Goal: Task Accomplishment & Management: Complete application form

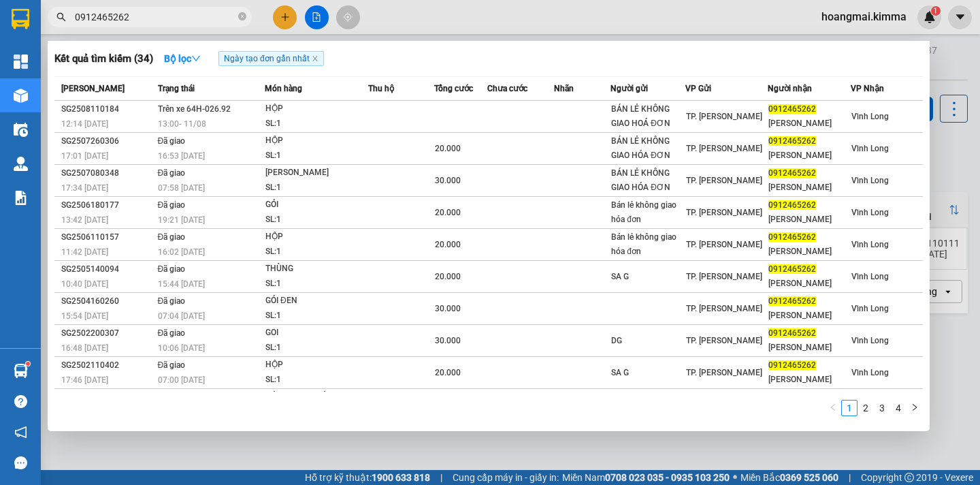
type input "0912465262"
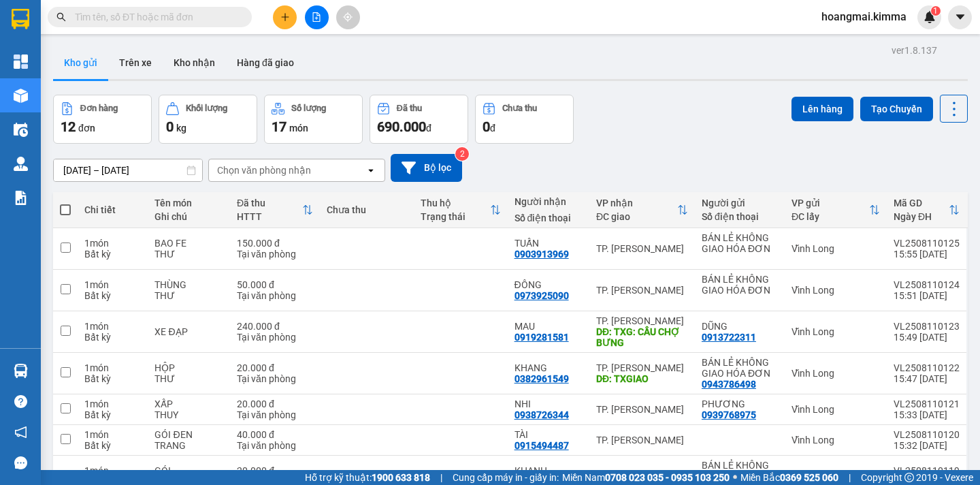
click at [102, 18] on input "text" at bounding box center [155, 17] width 161 height 15
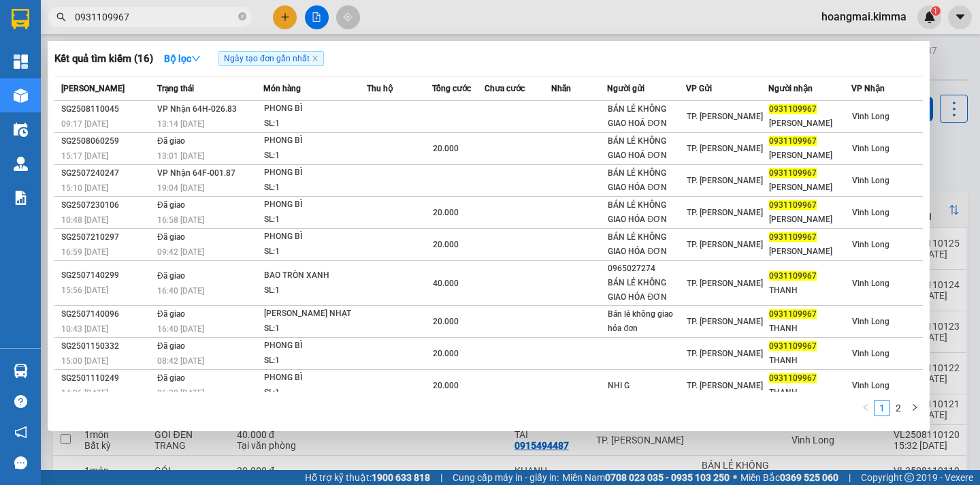
type input "0931109967"
click at [167, 20] on input "0931109967" at bounding box center [155, 17] width 161 height 15
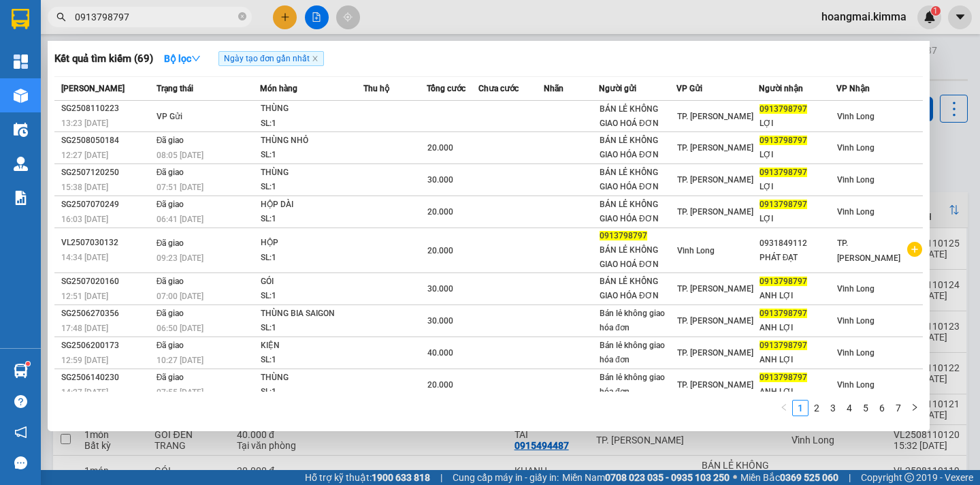
type input "0913798797"
click at [246, 14] on icon "close-circle" at bounding box center [242, 16] width 8 height 8
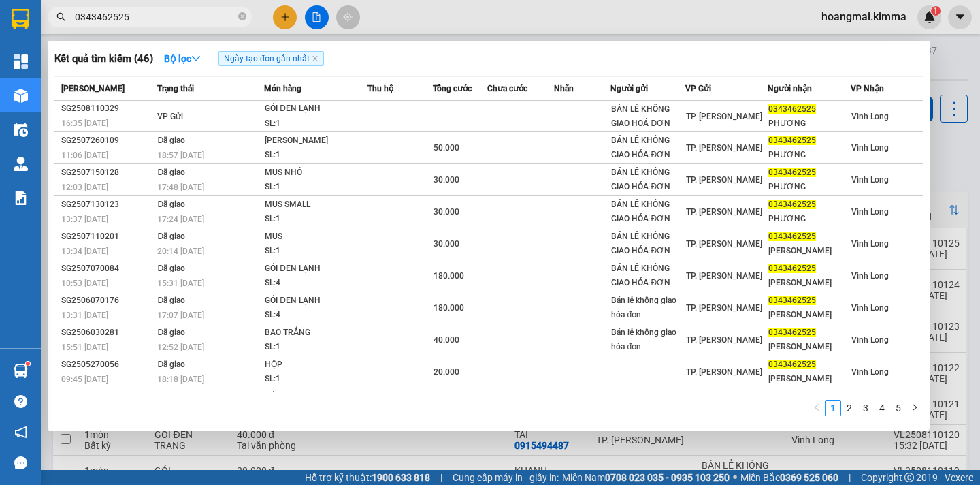
type input "0343462525"
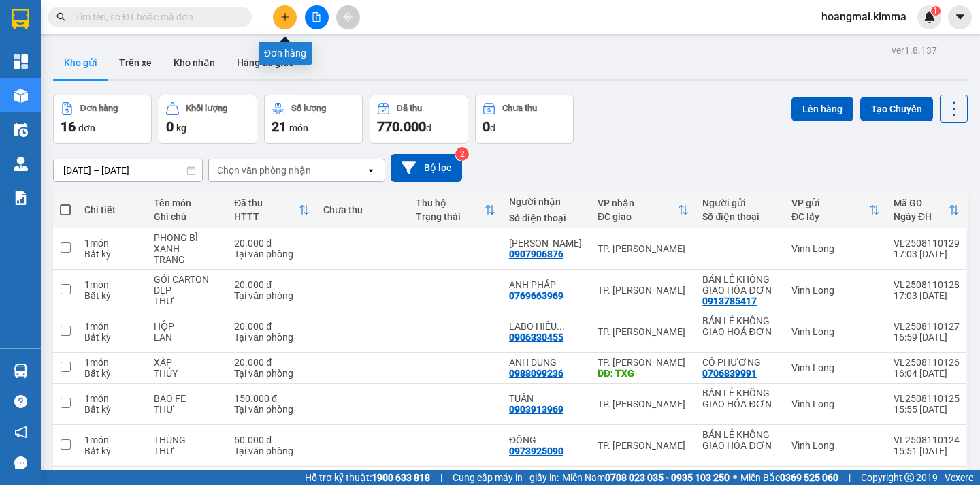
click at [278, 18] on button at bounding box center [285, 17] width 24 height 24
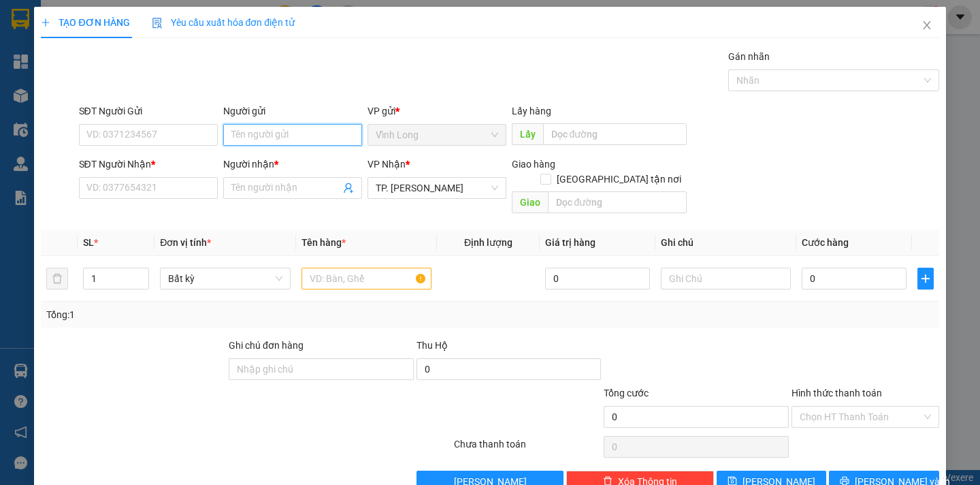
drag, startPoint x: 235, startPoint y: 129, endPoint x: 298, endPoint y: 147, distance: 65.1
click at [237, 129] on input "Người gửi" at bounding box center [292, 135] width 139 height 22
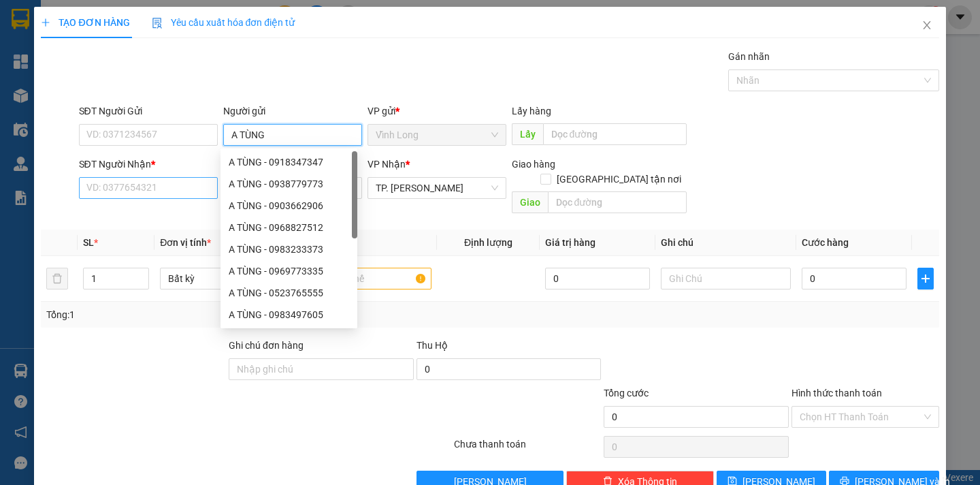
type input "A TÙNG"
drag, startPoint x: 111, startPoint y: 195, endPoint x: 103, endPoint y: 180, distance: 17.1
click at [111, 195] on input "SĐT Người Nhận *" at bounding box center [148, 188] width 139 height 22
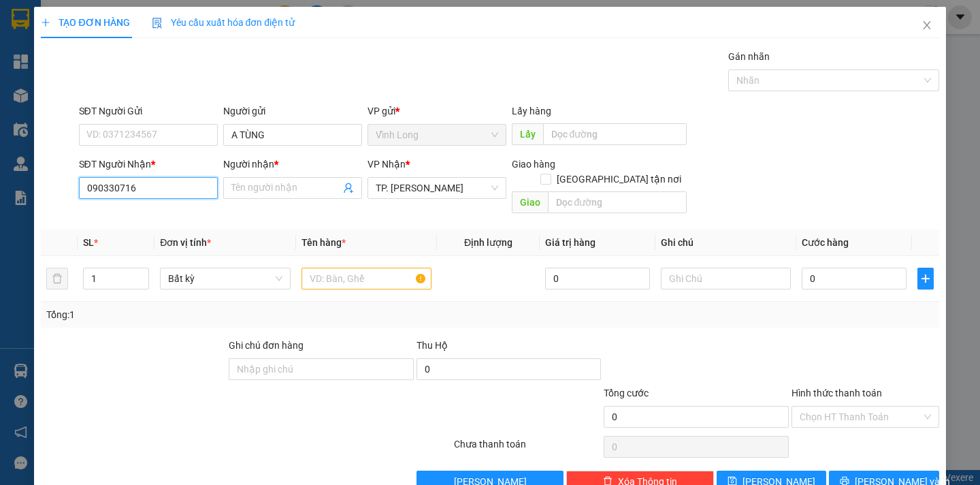
type input "0903307160"
click at [116, 209] on div "0903307160 - QUANG" at bounding box center [146, 215] width 121 height 15
type input "QUANG"
type input "0903307160"
click at [379, 268] on input "text" at bounding box center [367, 279] width 130 height 22
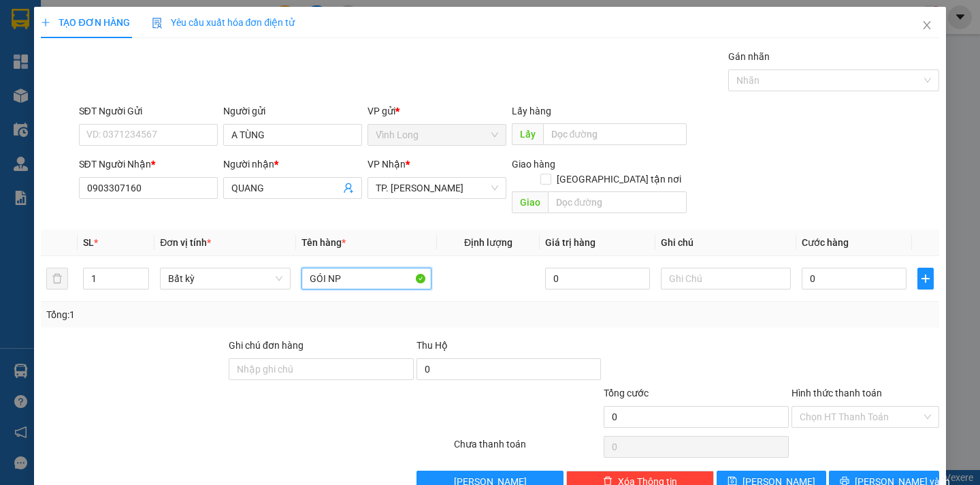
type input "GÓI NP"
type input "DÂN"
type input "4"
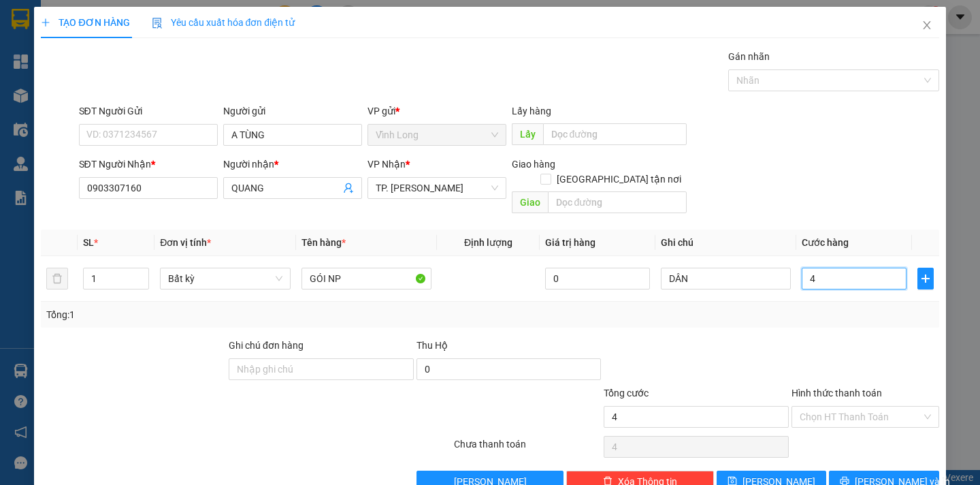
type input "40"
type input "40.000"
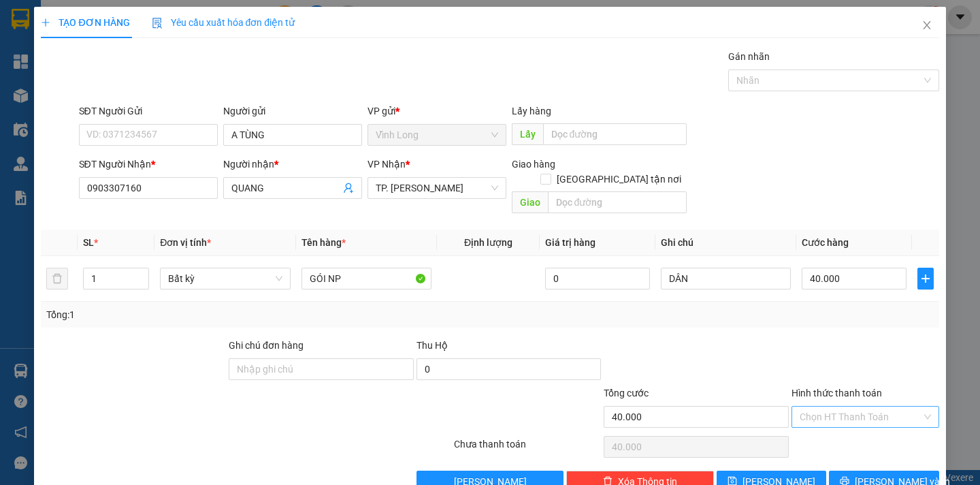
click at [845, 406] on input "Hình thức thanh toán" at bounding box center [861, 416] width 122 height 20
click at [840, 427] on div "Tại văn phòng" at bounding box center [855, 428] width 129 height 15
type input "0"
click at [878, 474] on span "Lưu và In" at bounding box center [902, 481] width 95 height 15
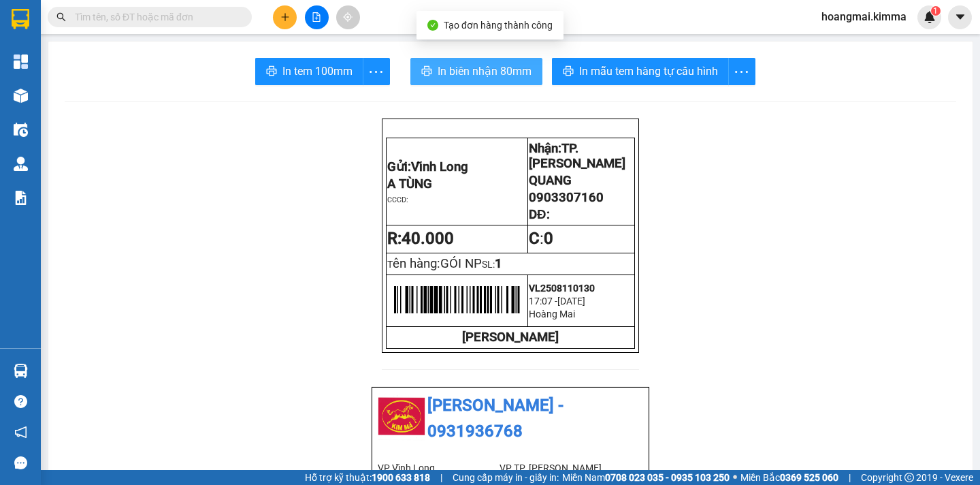
click at [482, 69] on span "In biên nhận 80mm" at bounding box center [485, 71] width 94 height 17
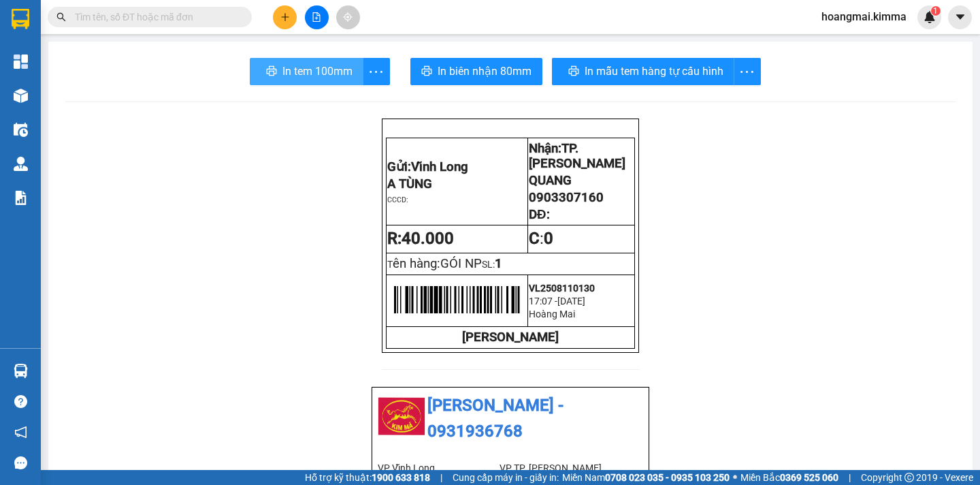
click at [283, 65] on span "In tem 100mm" at bounding box center [318, 71] width 70 height 17
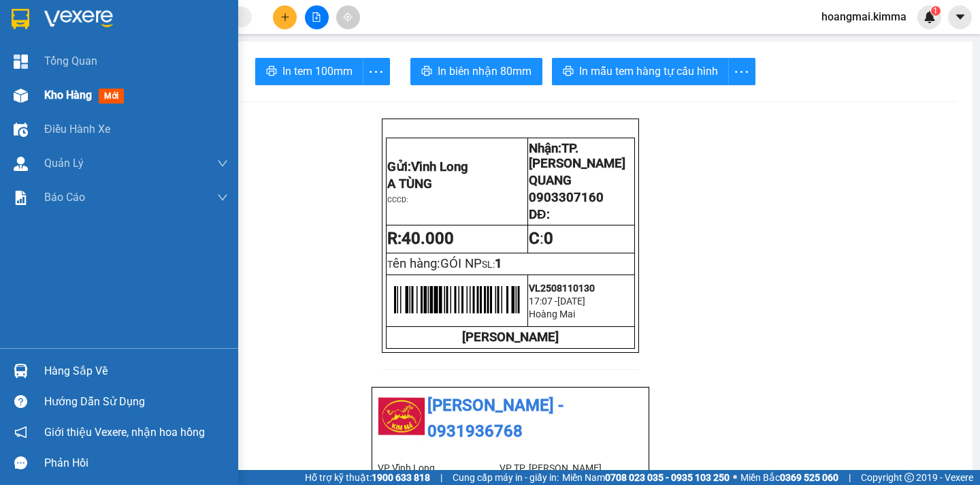
click at [52, 97] on span "Kho hàng" at bounding box center [68, 95] width 48 height 13
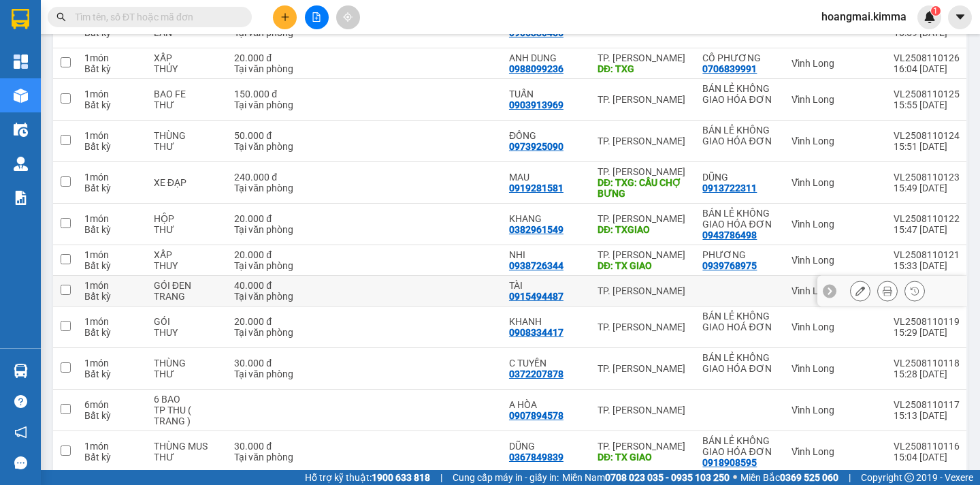
scroll to position [466, 0]
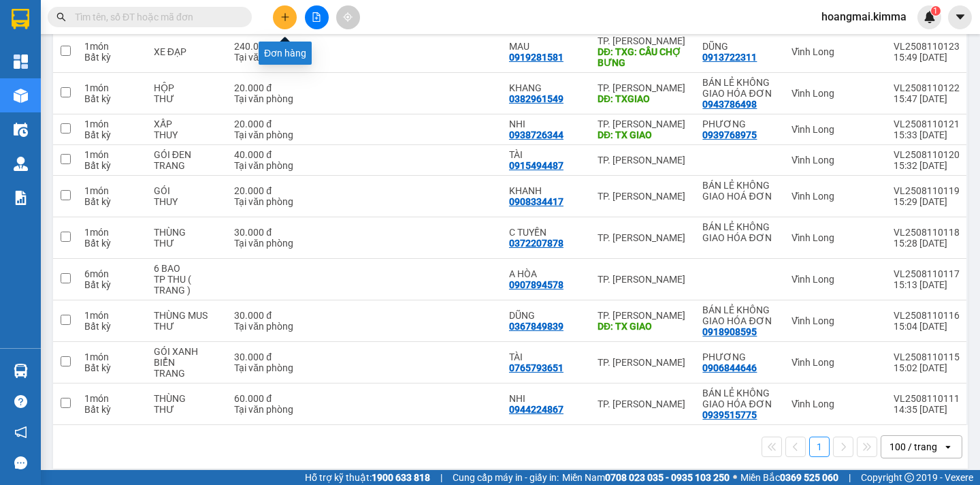
click at [290, 14] on button at bounding box center [285, 17] width 24 height 24
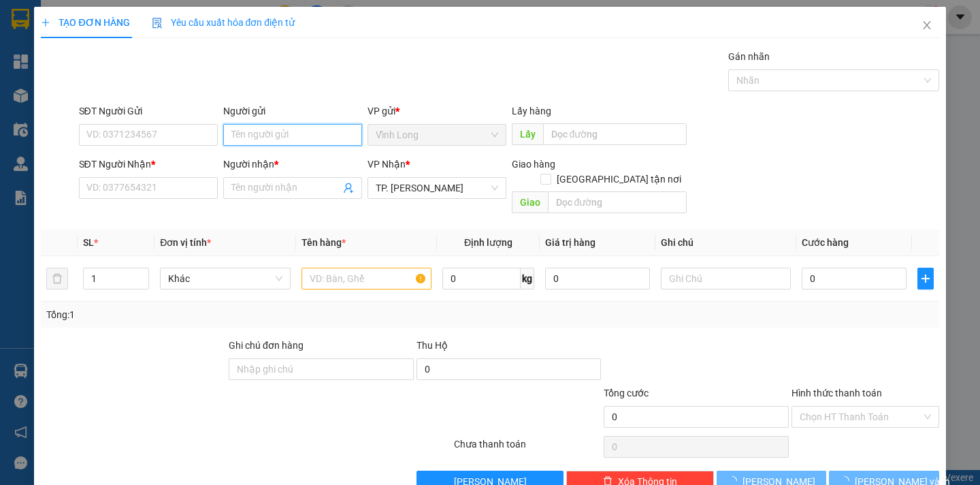
click at [292, 132] on input "Người gửi" at bounding box center [292, 135] width 139 height 22
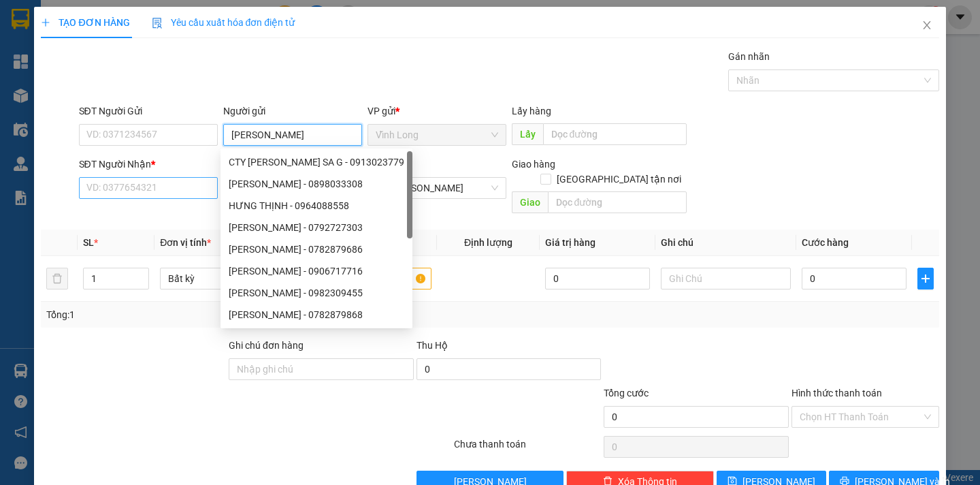
type input "HƯNG THỊNH"
click at [137, 191] on input "SĐT Người Nhận *" at bounding box center [148, 188] width 139 height 22
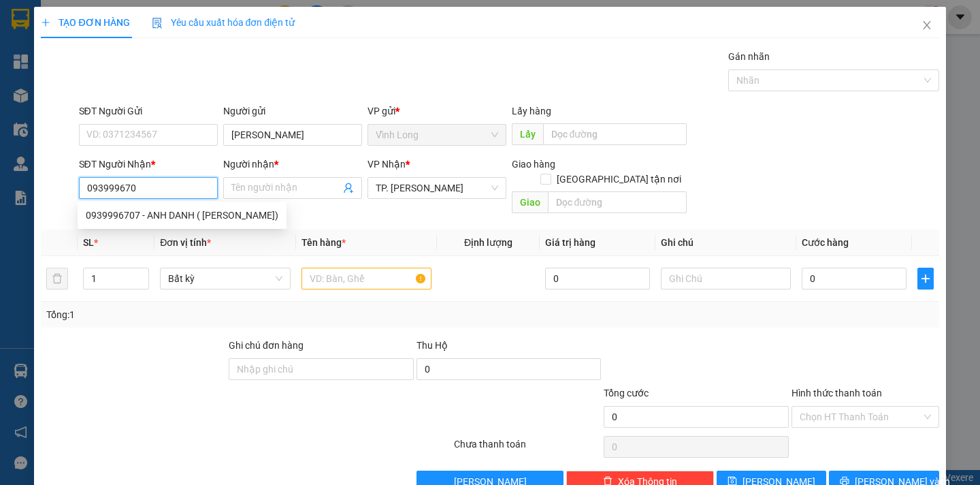
type input "0939996707"
click at [107, 219] on div "0939996707 - ANH DANH ( CTY ANH NGỌC)" at bounding box center [182, 215] width 193 height 15
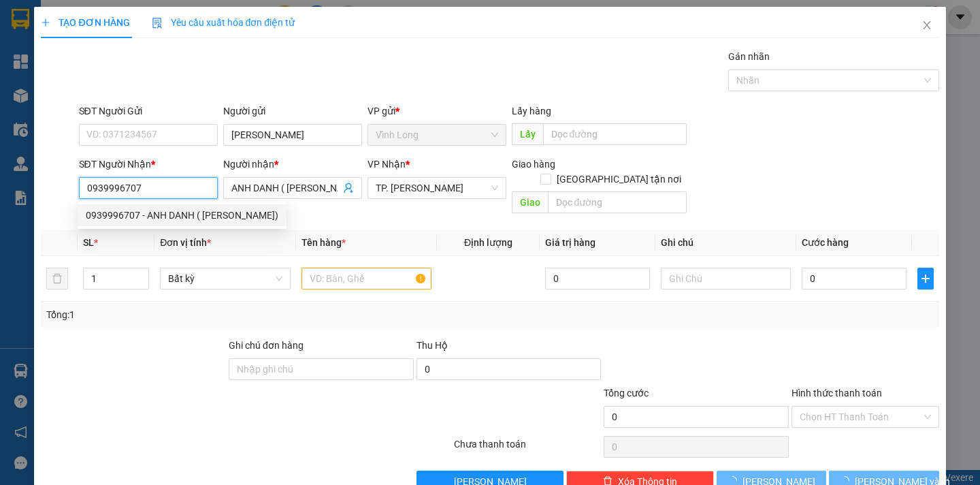
type input "ANH DANH ( CTY ANH NGỌC)"
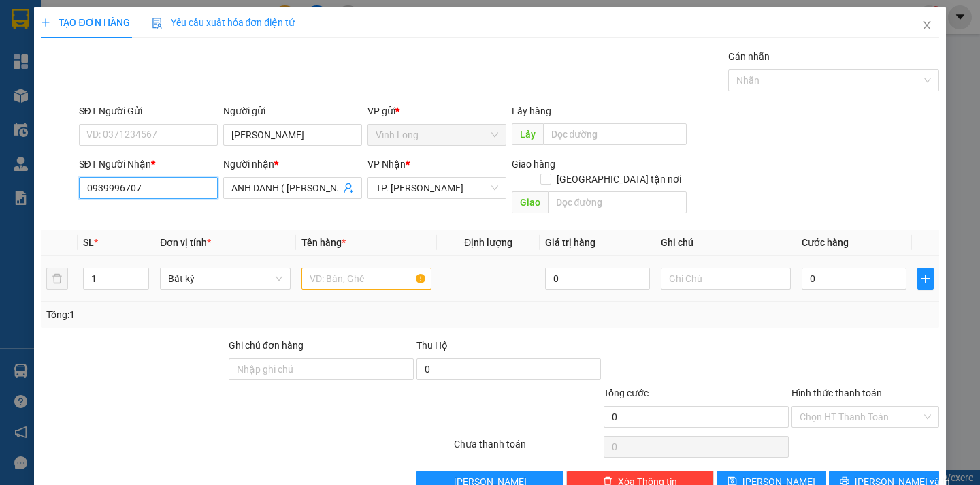
type input "0939996707"
click at [346, 268] on input "text" at bounding box center [367, 279] width 130 height 22
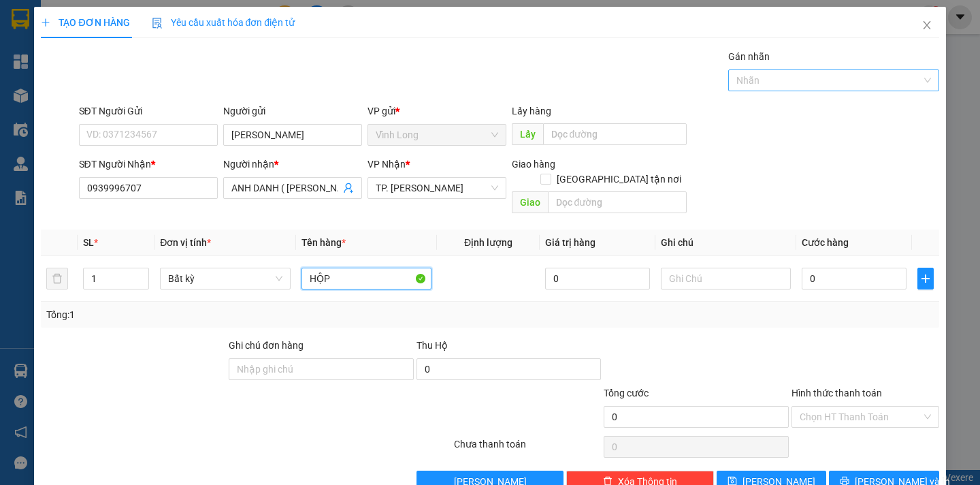
type input "HỘP"
type input "DÂN"
type input "1"
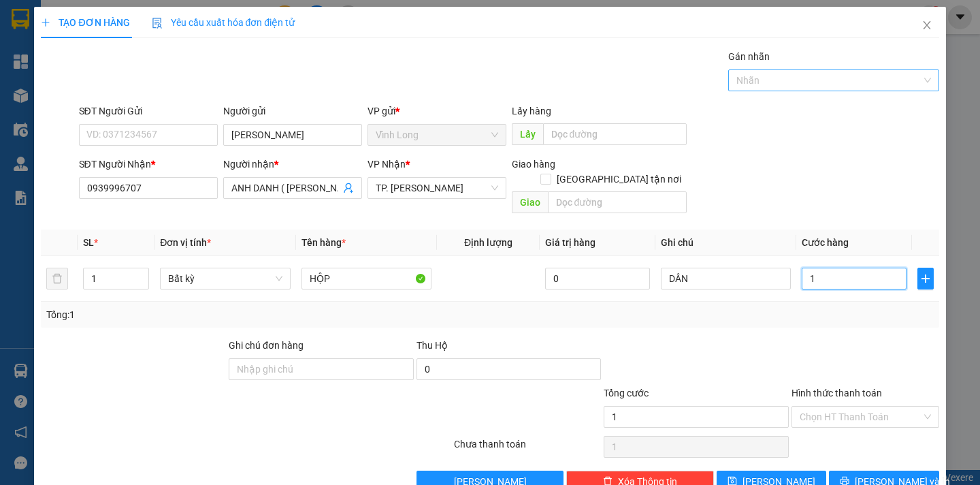
type input "10"
click at [864, 411] on input "Hình thức thanh toán" at bounding box center [861, 416] width 122 height 20
type input "10.000"
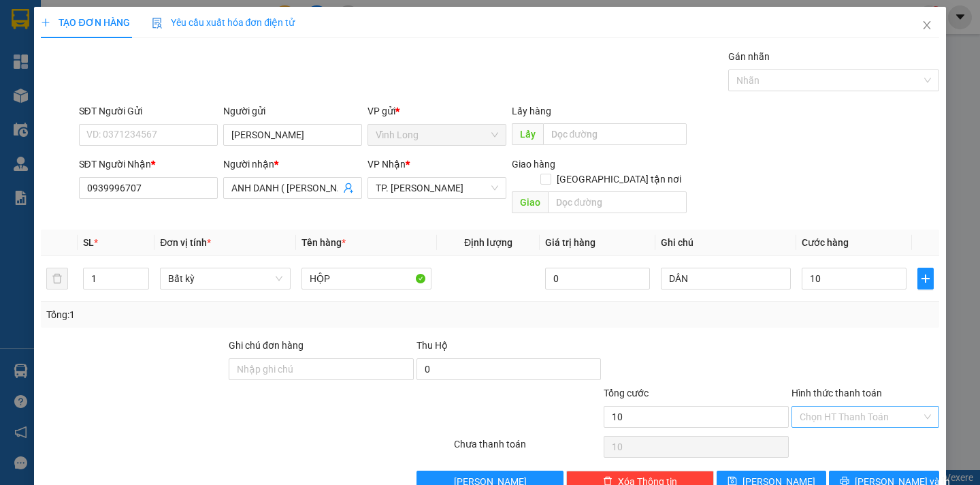
type input "10.000"
click at [851, 424] on div "Tại văn phòng" at bounding box center [855, 428] width 129 height 15
type input "0"
click at [894, 474] on span "Lưu và In" at bounding box center [902, 481] width 95 height 15
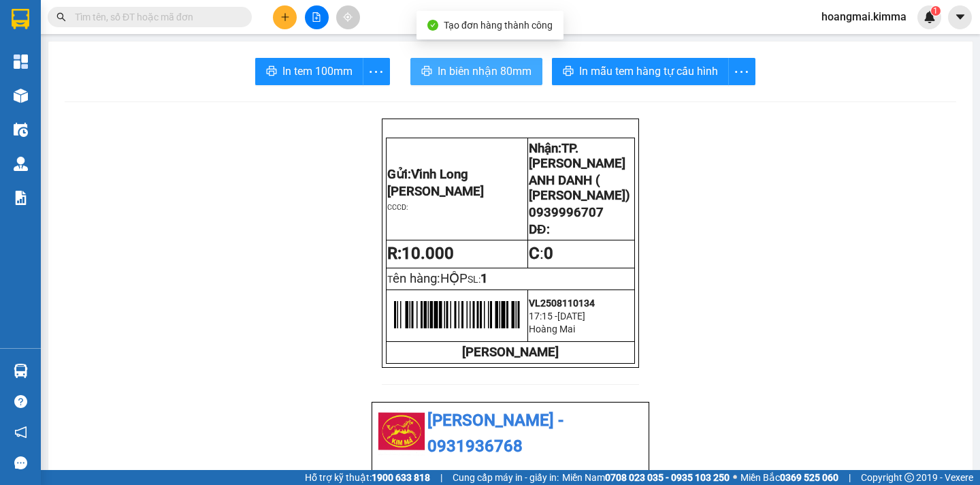
click at [460, 69] on span "In biên nhận 80mm" at bounding box center [485, 71] width 94 height 17
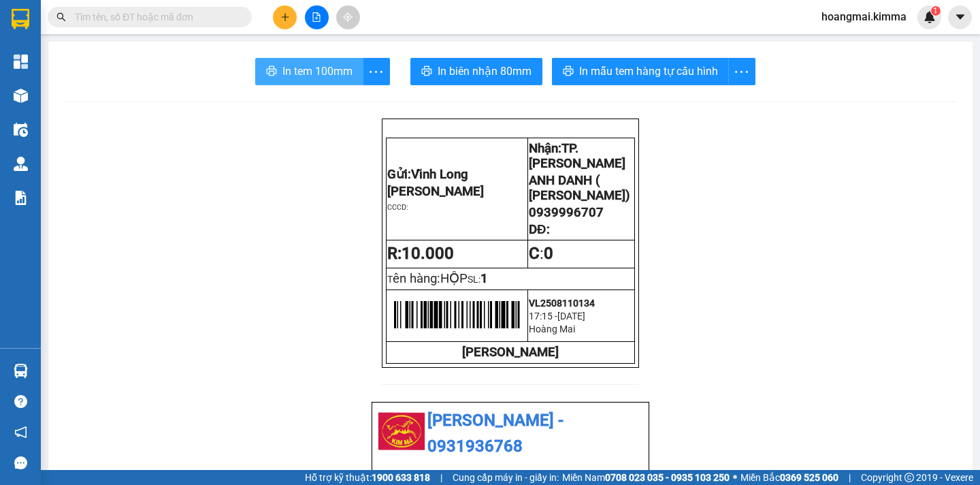
click at [287, 68] on span "In tem 100mm" at bounding box center [318, 71] width 70 height 17
click at [278, 23] on button at bounding box center [285, 17] width 24 height 24
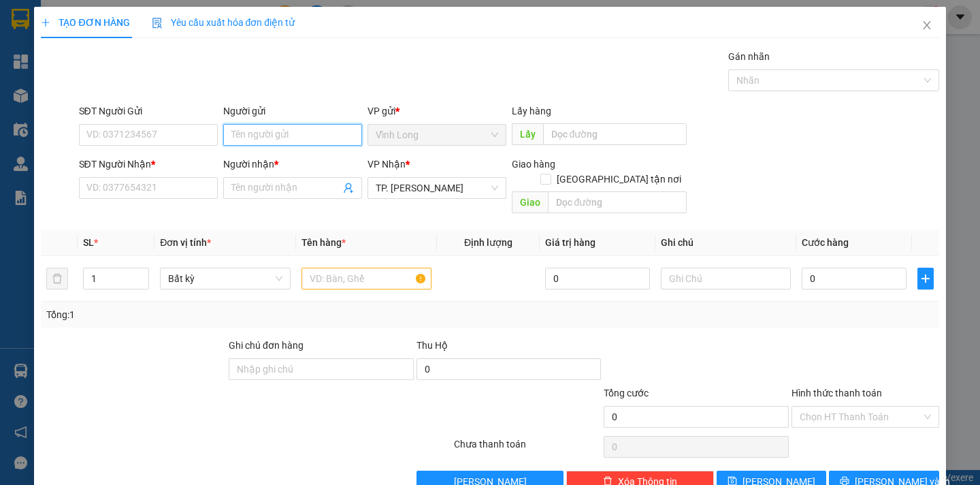
click at [246, 130] on input "Người gửi" at bounding box center [292, 135] width 139 height 22
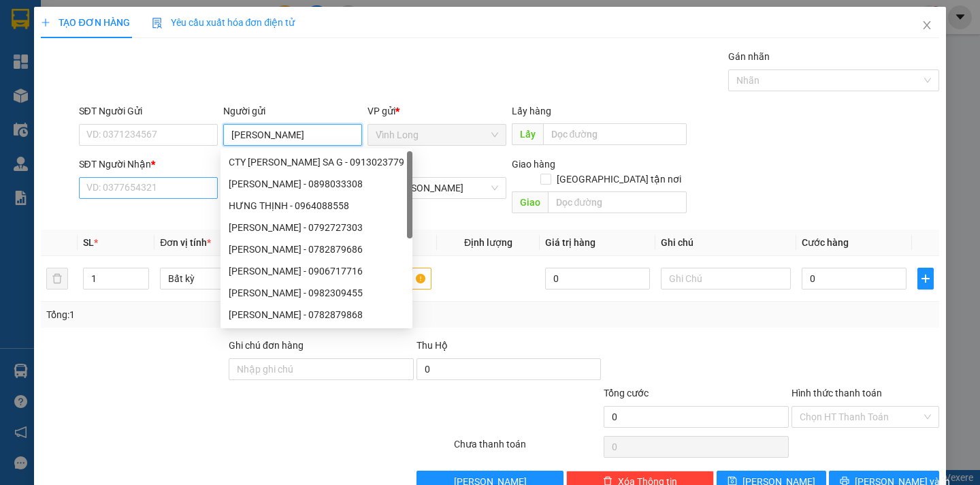
type input "HƯNG THỊNH"
click at [125, 182] on input "SĐT Người Nhận *" at bounding box center [148, 188] width 139 height 22
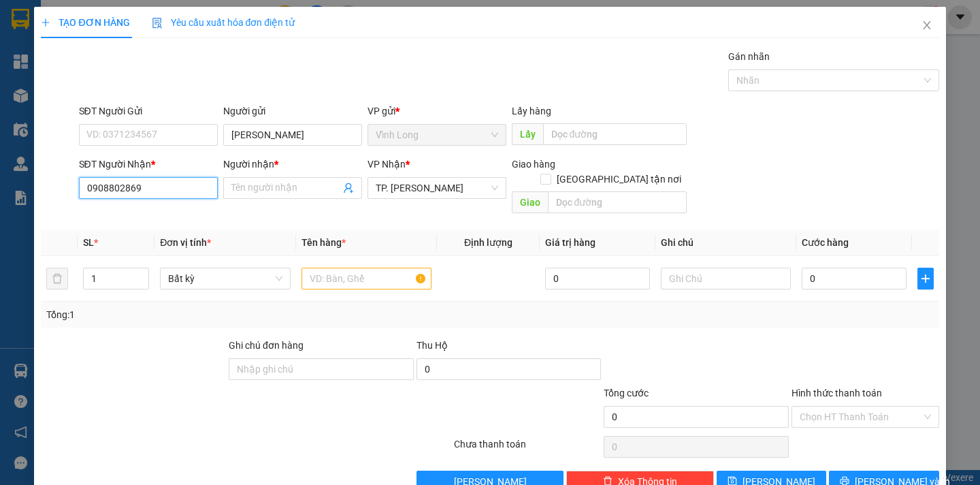
drag, startPoint x: 182, startPoint y: 191, endPoint x: 31, endPoint y: 214, distance: 152.8
click at [31, 214] on div "TẠO ĐƠN HÀNG Yêu cầu xuất hóa đơn điện tử Transit Pickup Surcharge Ids Transit …" at bounding box center [490, 242] width 980 height 485
type input "0939827493"
click at [114, 217] on div "0939827493 - HẰNG THỊNH" at bounding box center [153, 215] width 134 height 15
type input "HẰNG THỊNH"
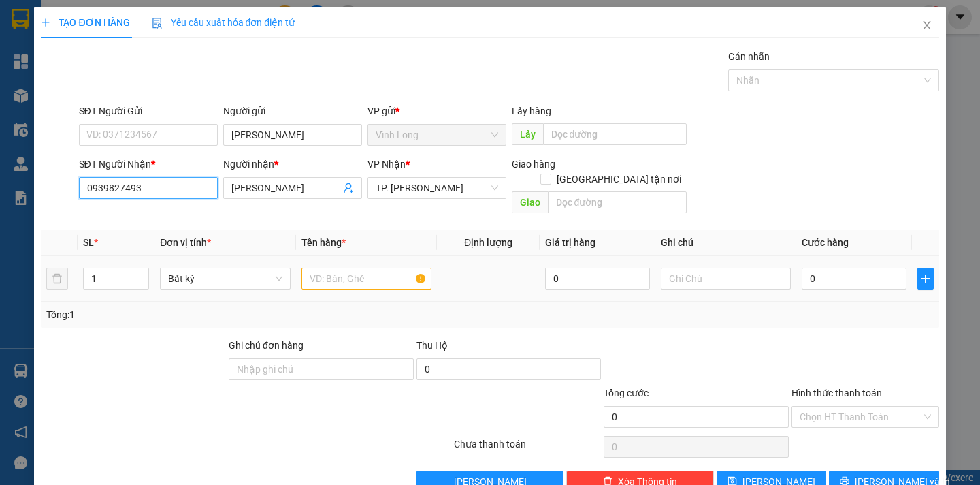
type input "0939827493"
click at [332, 268] on input "text" at bounding box center [367, 279] width 130 height 22
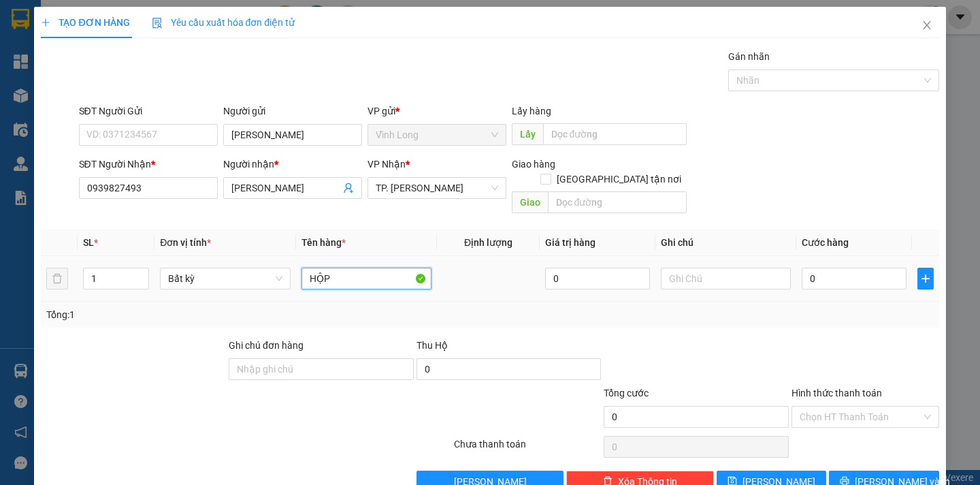
type input "HỘP"
type input "DÂN"
type input "1"
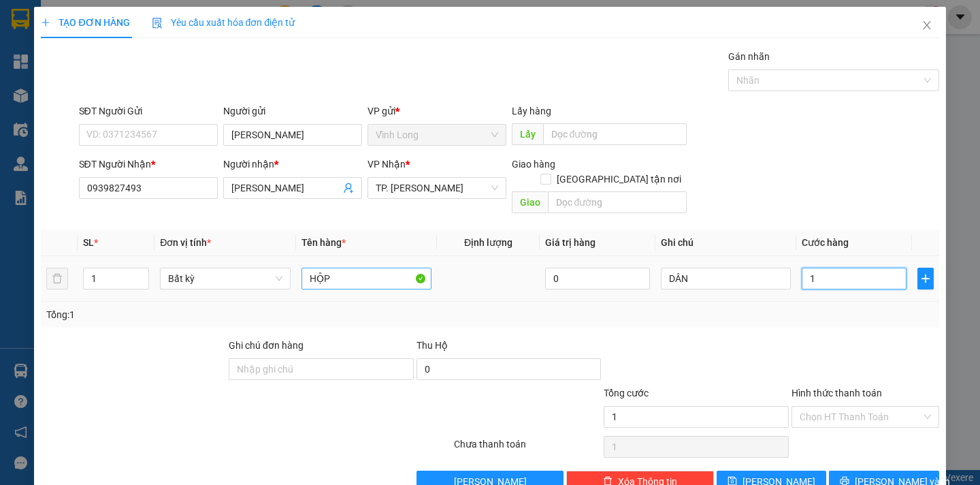
type input "10"
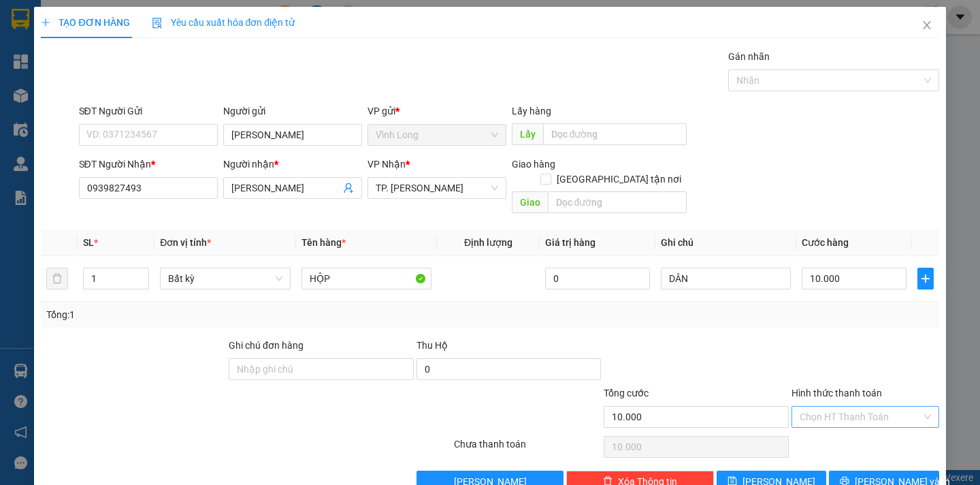
click at [862, 406] on input "Hình thức thanh toán" at bounding box center [861, 416] width 122 height 20
click at [860, 423] on div "Tại văn phòng" at bounding box center [855, 428] width 129 height 15
click at [896, 474] on span "Lưu và In" at bounding box center [902, 481] width 95 height 15
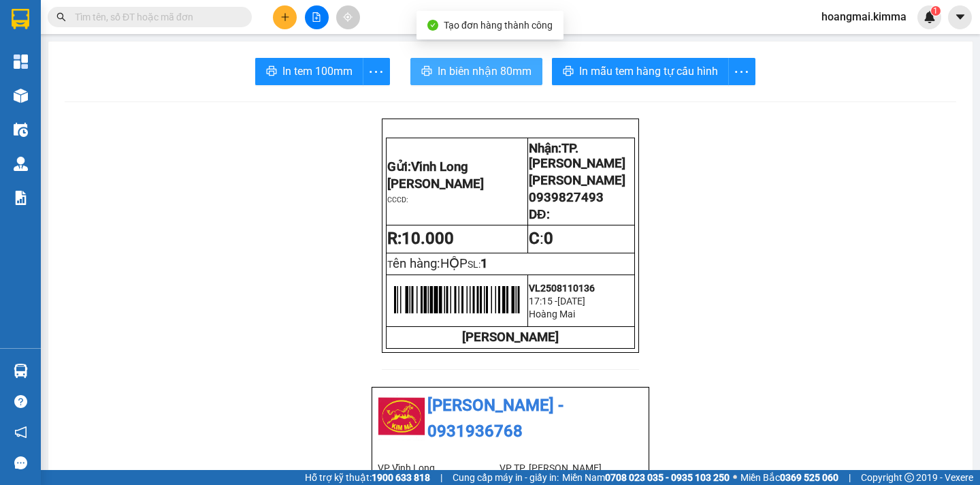
click at [460, 69] on span "In biên nhận 80mm" at bounding box center [485, 71] width 94 height 17
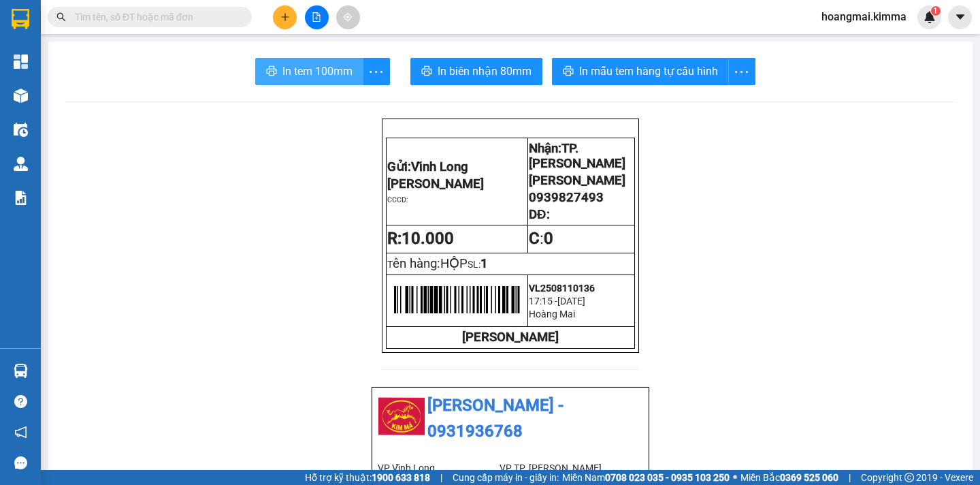
click at [317, 69] on span "In tem 100mm" at bounding box center [318, 71] width 70 height 17
click at [287, 18] on icon "plus" at bounding box center [286, 17] width 10 height 10
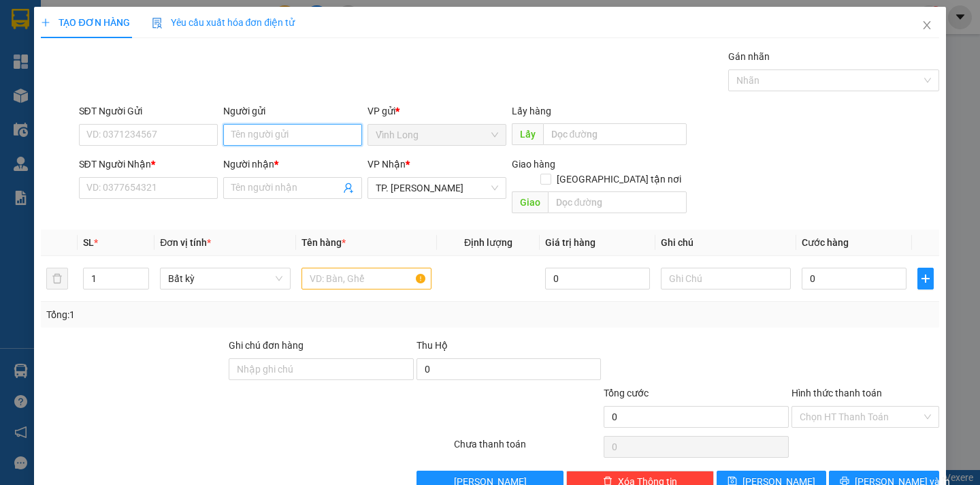
click at [299, 133] on input "Người gửi" at bounding box center [292, 135] width 139 height 22
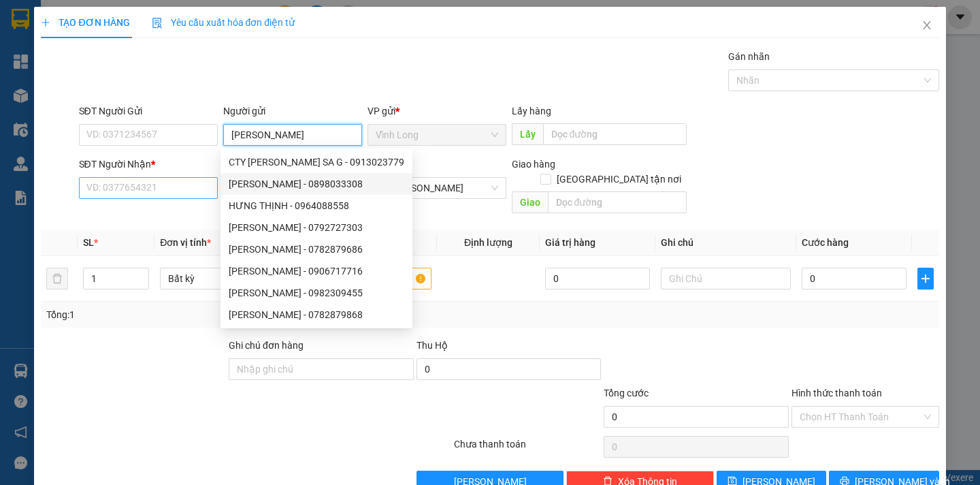
type input "HƯNG THỊNH"
click at [157, 185] on input "SĐT Người Nhận *" at bounding box center [148, 188] width 139 height 22
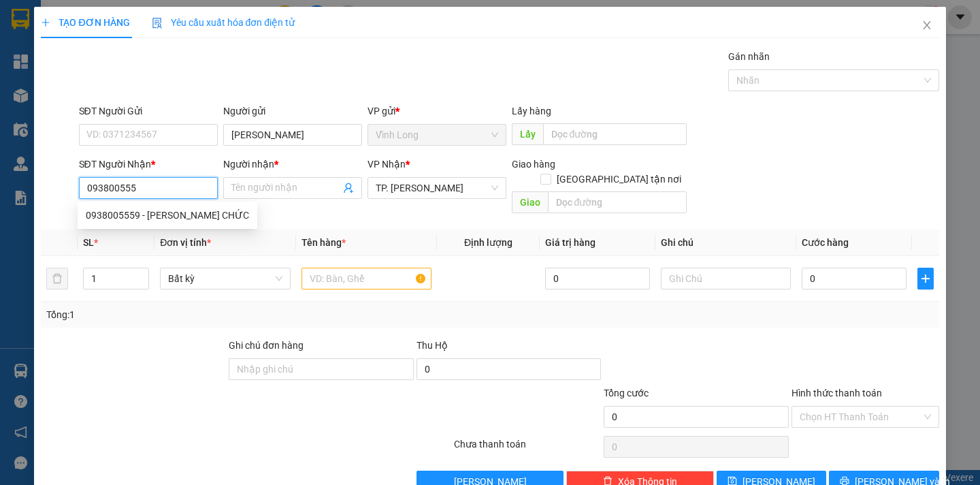
type input "0938005559"
click at [157, 208] on div "0938005559 - BÙI THỊ CHỨC" at bounding box center [167, 215] width 163 height 15
type input "BÙI THỊ CHỨC"
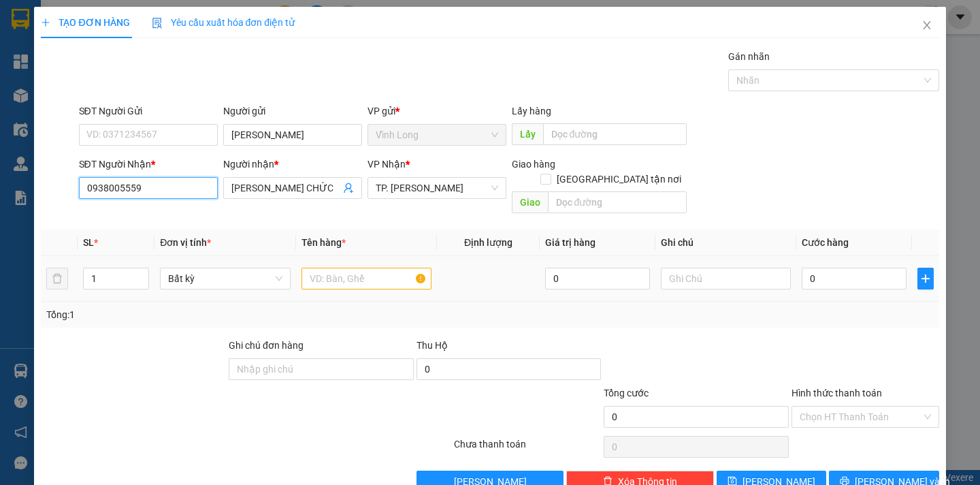
type input "0938005559"
click at [357, 268] on input "text" at bounding box center [367, 279] width 130 height 22
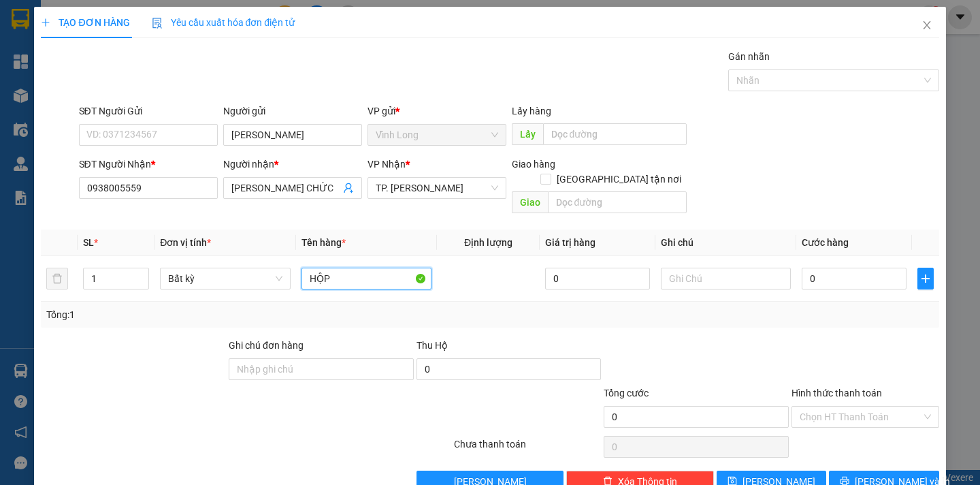
type input "HỘP"
type input "DÂN"
type input "1"
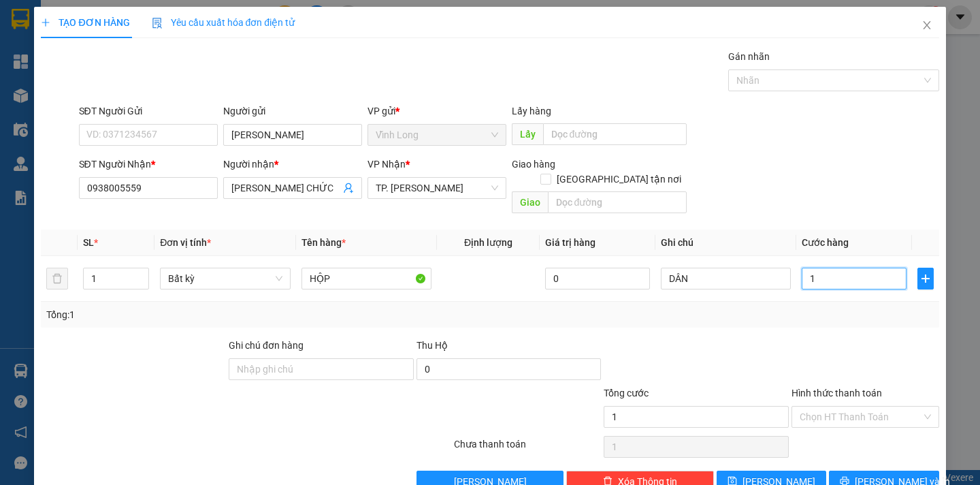
type input "10"
click at [831, 406] on input "Hình thức thanh toán" at bounding box center [861, 416] width 122 height 20
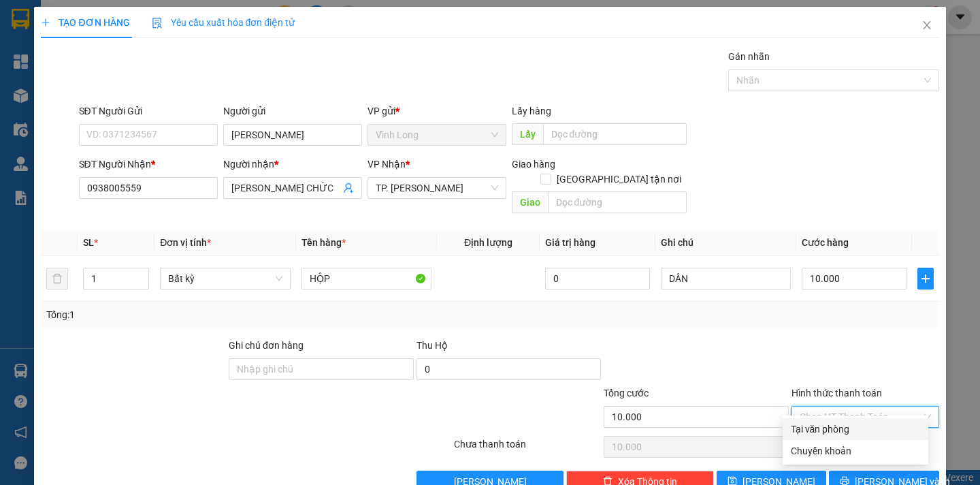
click at [831, 433] on div "Tại văn phòng" at bounding box center [855, 428] width 129 height 15
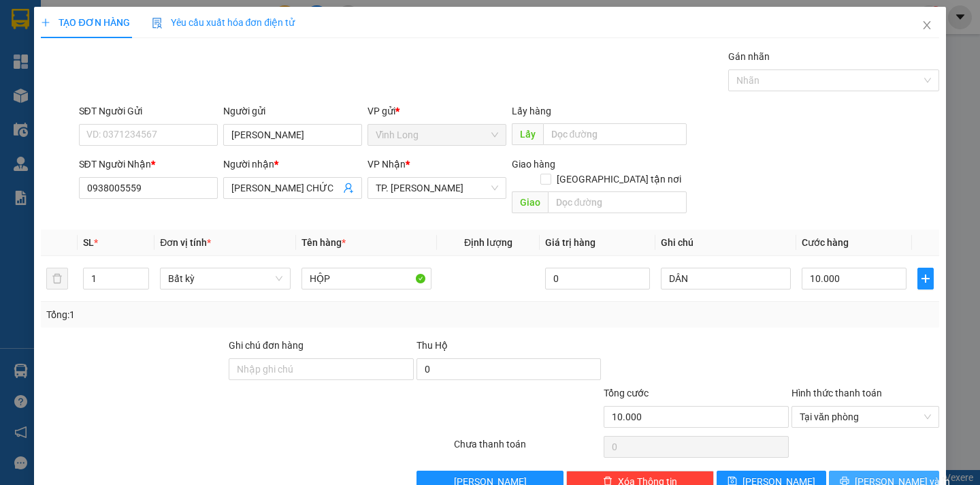
click at [877, 474] on span "Lưu và In" at bounding box center [902, 481] width 95 height 15
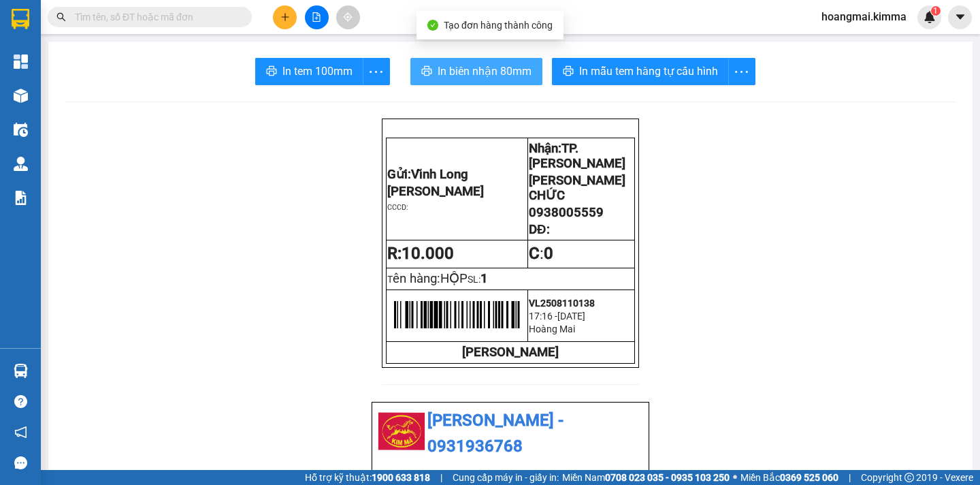
click at [505, 82] on button "In biên nhận 80mm" at bounding box center [477, 71] width 132 height 27
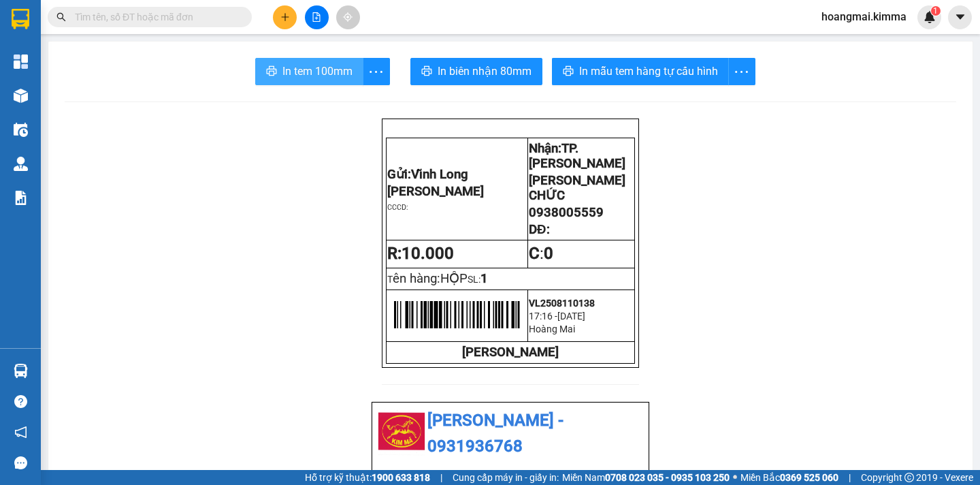
click at [288, 71] on span "In tem 100mm" at bounding box center [318, 71] width 70 height 17
click at [291, 16] on button at bounding box center [285, 17] width 24 height 24
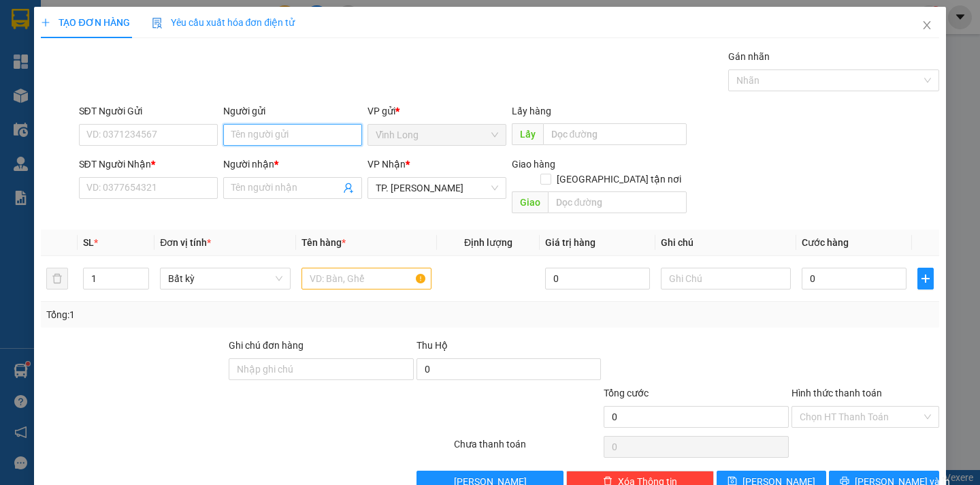
click at [265, 128] on input "Người gửi" at bounding box center [292, 135] width 139 height 22
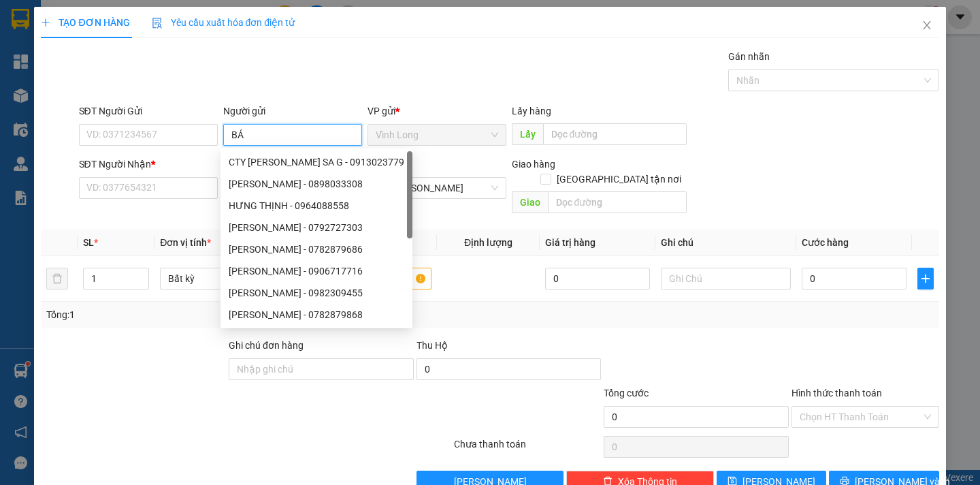
type input "BÁN"
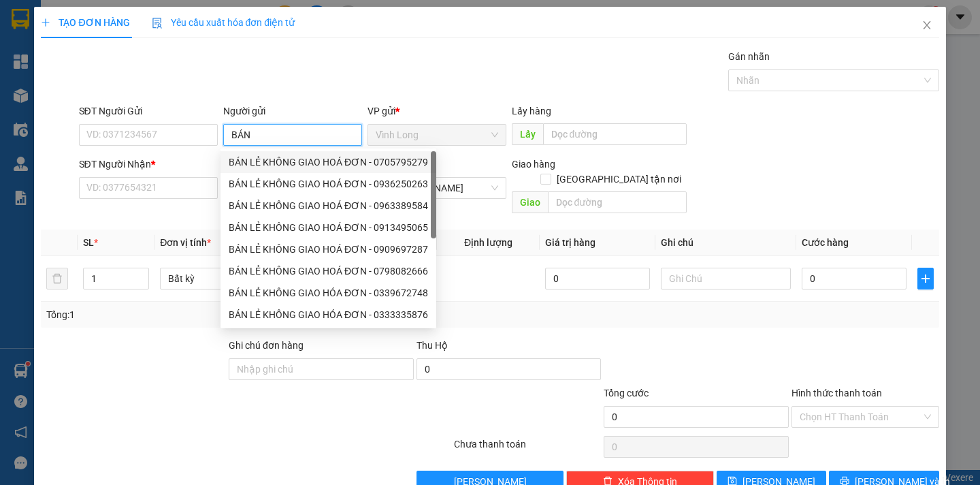
click at [256, 159] on div "BÁN LẺ KHÔNG GIAO HOÁ ĐƠN - 0705795279" at bounding box center [328, 162] width 199 height 15
type input "0705795279"
type input "BÁN LẺ KHÔNG GIAO HOÁ ĐƠN"
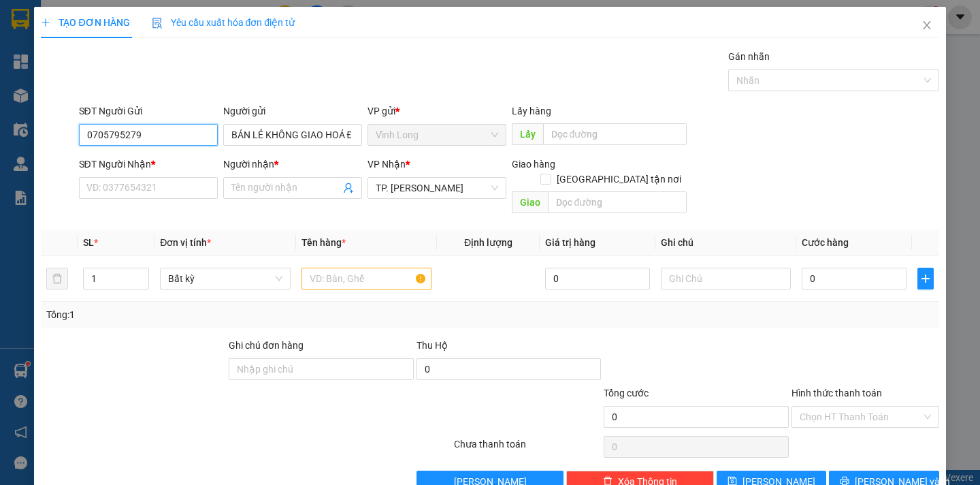
drag, startPoint x: 163, startPoint y: 131, endPoint x: 1, endPoint y: 119, distance: 161.8
click at [1, 121] on div "TẠO ĐƠN HÀNG Yêu cầu xuất hóa đơn điện tử Transit Pickup Surcharge Ids Transit …" at bounding box center [490, 242] width 980 height 485
click at [114, 194] on input "SĐT Người Nhận *" at bounding box center [148, 188] width 139 height 22
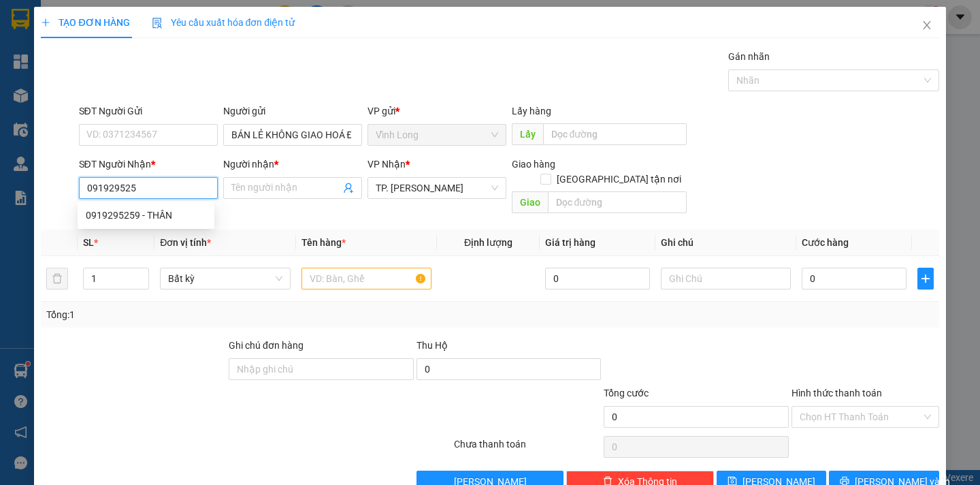
type input "0919295259"
click at [140, 211] on div "0919295259 - THÂN" at bounding box center [146, 215] width 121 height 15
type input "THÂN"
type input "0919295259"
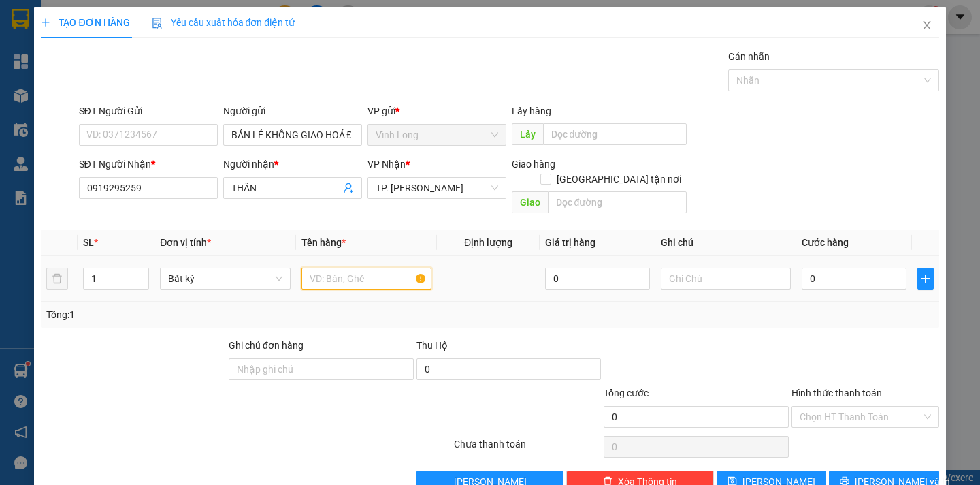
click at [362, 268] on input "text" at bounding box center [367, 279] width 130 height 22
type input "GÓI VS"
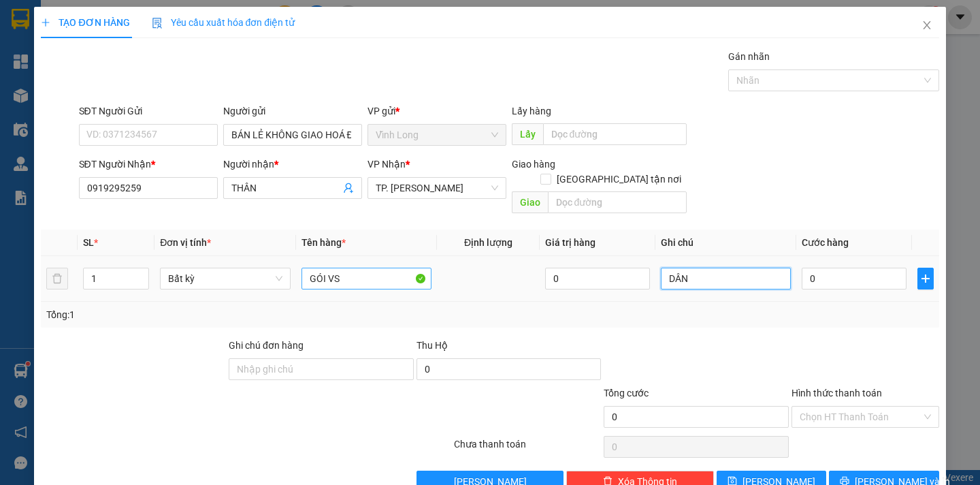
type input "DÂN"
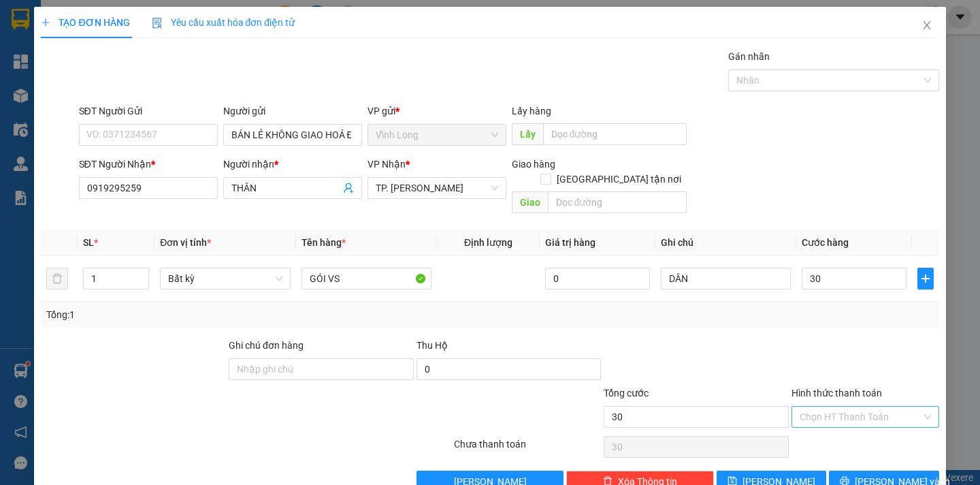
click at [817, 406] on input "Hình thức thanh toán" at bounding box center [861, 416] width 122 height 20
click at [816, 433] on div "Tại văn phòng" at bounding box center [855, 428] width 129 height 15
click at [891, 474] on span "Lưu và In" at bounding box center [902, 481] width 95 height 15
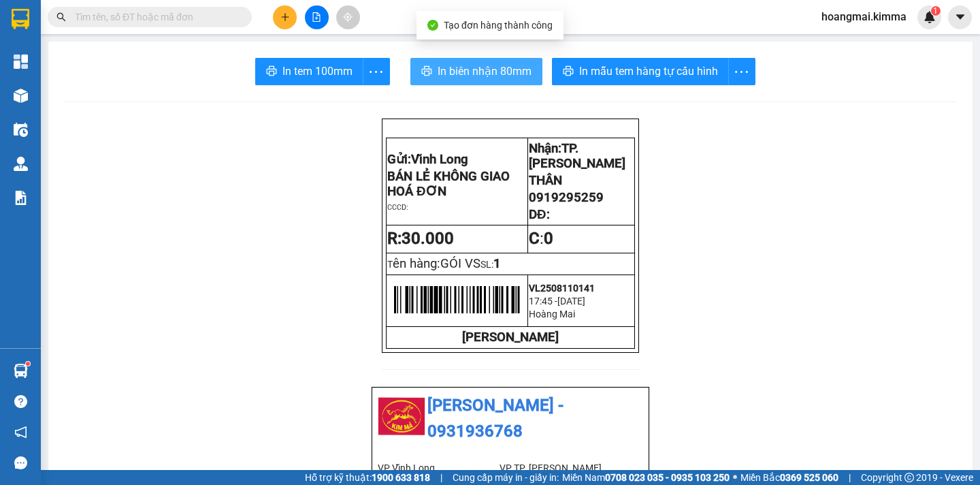
click at [451, 63] on span "In biên nhận 80mm" at bounding box center [485, 71] width 94 height 17
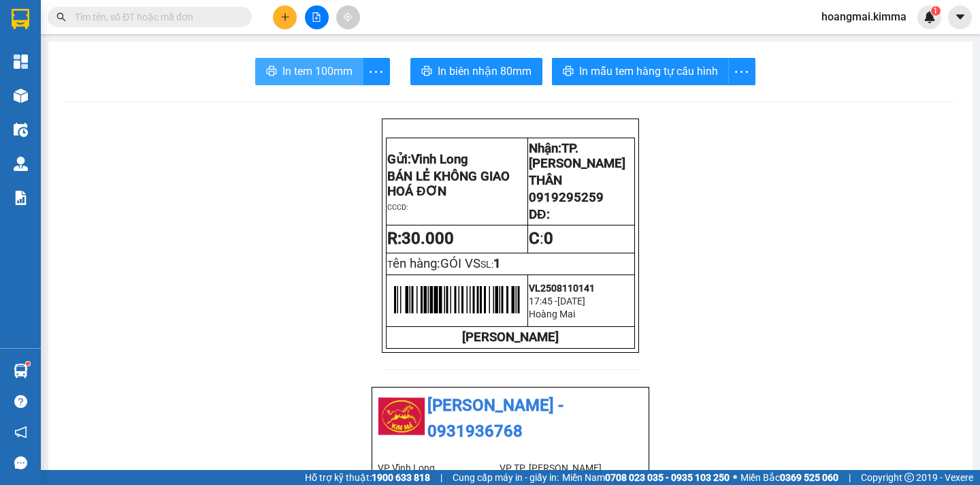
click at [277, 82] on button "In tem 100mm" at bounding box center [309, 71] width 108 height 27
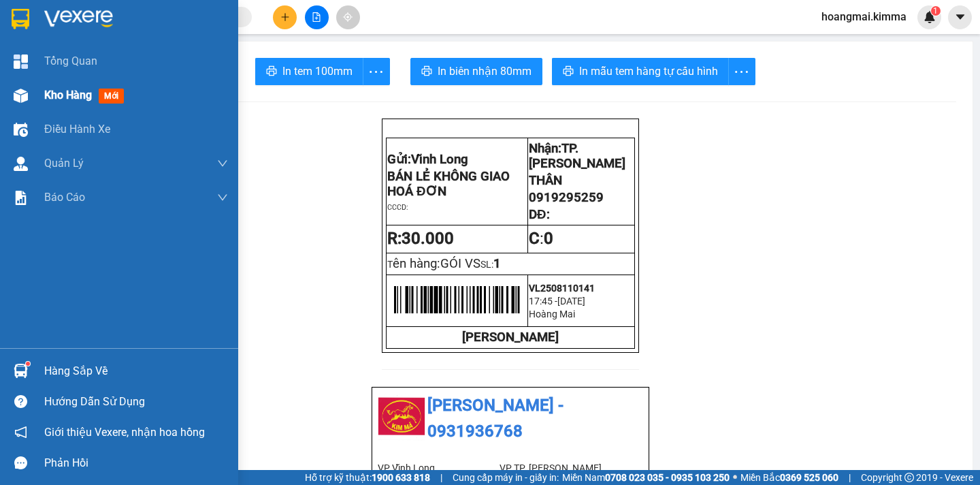
click at [54, 98] on span "Kho hàng" at bounding box center [68, 95] width 48 height 13
